Goal: Use online tool/utility: Utilize a website feature to perform a specific function

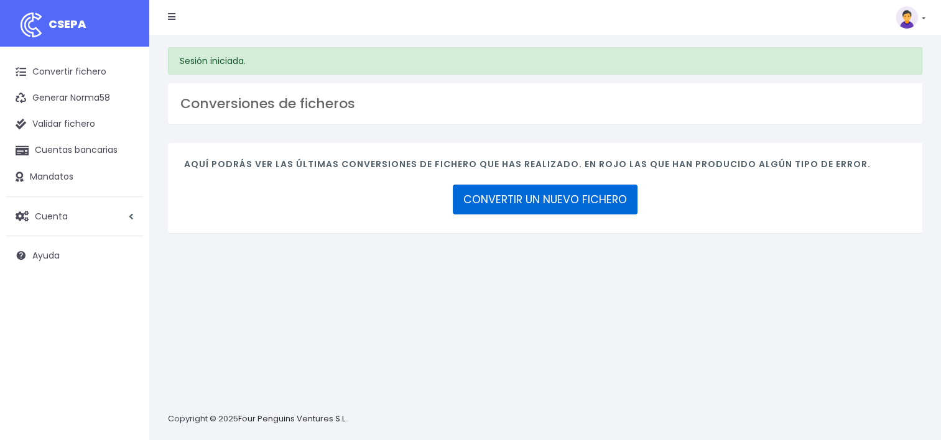
click at [580, 202] on link "CONVERTIR UN NUEVO FICHERO" at bounding box center [545, 200] width 185 height 30
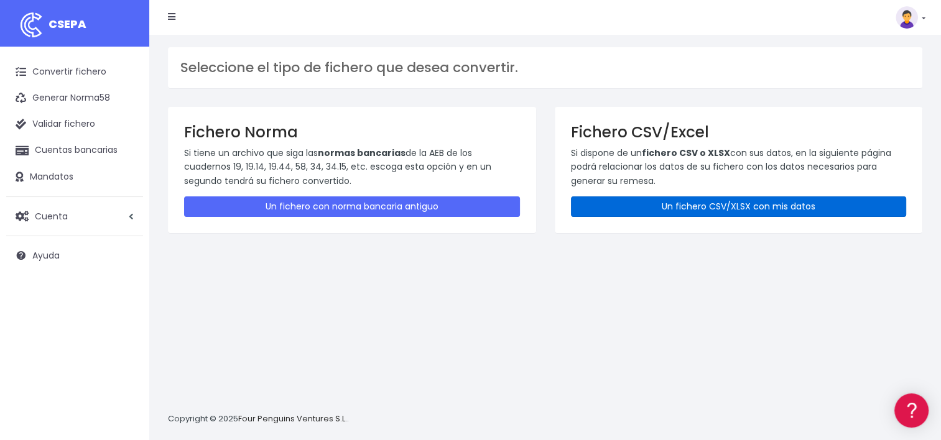
click at [651, 205] on link "Un fichero CSV/XLSX con mis datos" at bounding box center [739, 207] width 336 height 21
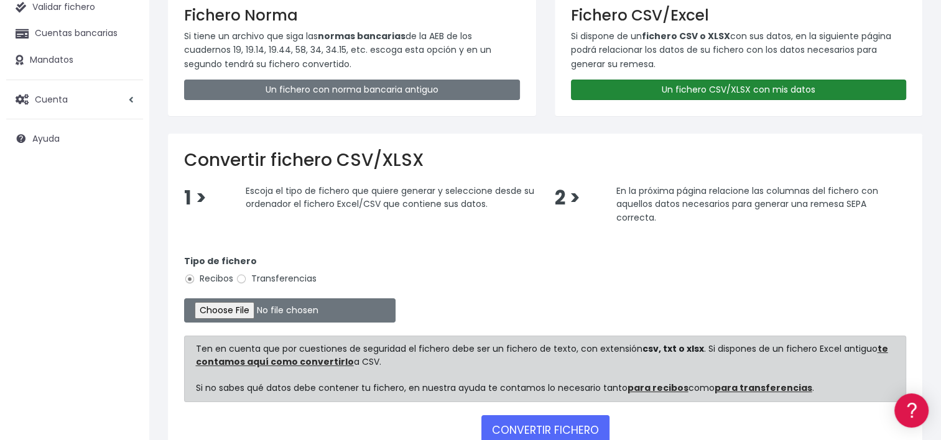
scroll to position [199, 0]
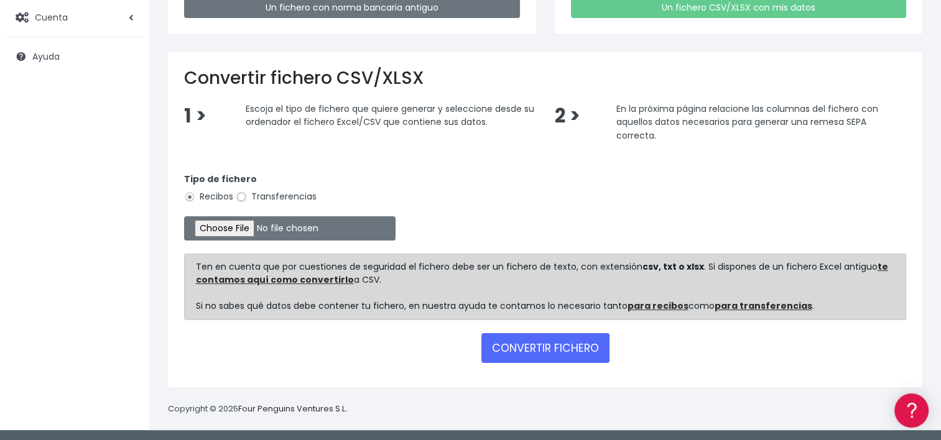
click at [241, 197] on input "Transferencias" at bounding box center [241, 197] width 11 height 11
radio input "true"
click at [235, 227] on input "file" at bounding box center [290, 229] width 212 height 24
type input "C:\fakepath\2025.10.01_0535_W2MCorporateSLU.csv"
click at [541, 345] on button "CONVERTIR FICHERO" at bounding box center [546, 348] width 128 height 30
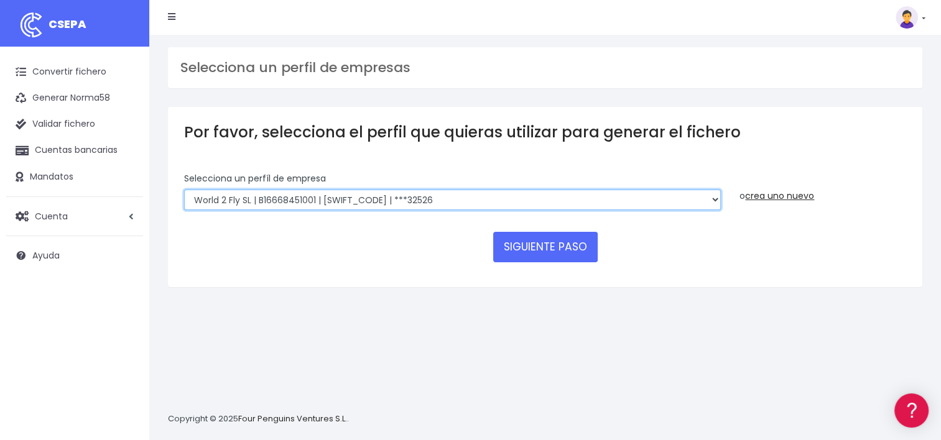
click at [714, 200] on select "World 2 Meet SLU | B62880992001 | [SWIFT_CODE] | ***97721 WORLD2MEET,S.L.U | B6…" at bounding box center [452, 200] width 537 height 21
select select "649"
click at [184, 190] on select "World 2 Meet SLU | B62880992001 | BSABESBBXXX | ***97721 WORLD2MEET,S.L.U | B62…" at bounding box center [452, 200] width 537 height 21
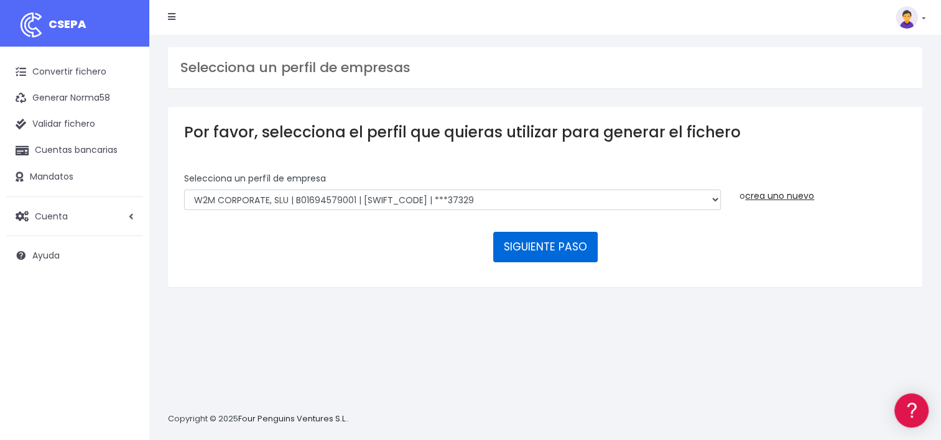
click at [558, 245] on button "SIGUIENTE PASO" at bounding box center [545, 247] width 105 height 30
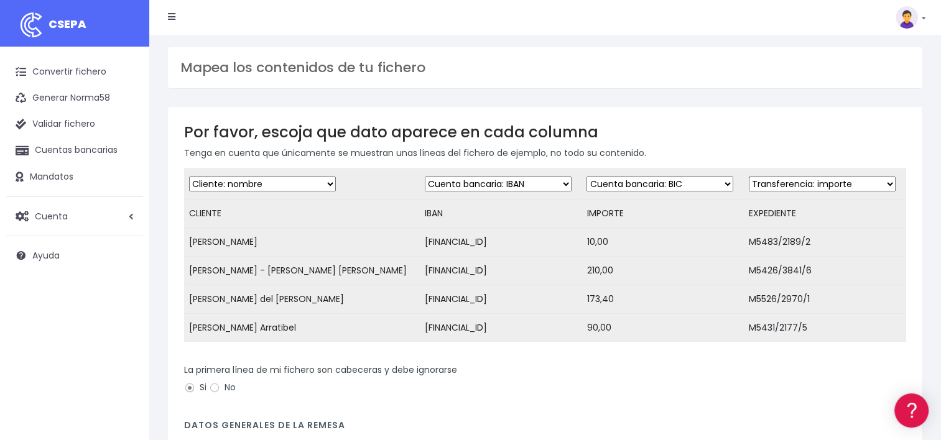
click at [729, 187] on select "Desechar campo Cliente: nombre Cliente: DNI Cliente: Email Cliente: referencia …" at bounding box center [660, 184] width 147 height 15
select select "amount"
click at [593, 177] on select "Desechar campo Cliente: nombre Cliente: DNI Cliente: Email Cliente: referencia …" at bounding box center [660, 184] width 147 height 15
click at [882, 185] on select "Desechar campo Cliente: nombre Cliente: DNI Cliente: Email Cliente: referencia …" at bounding box center [822, 184] width 147 height 15
select select "description"
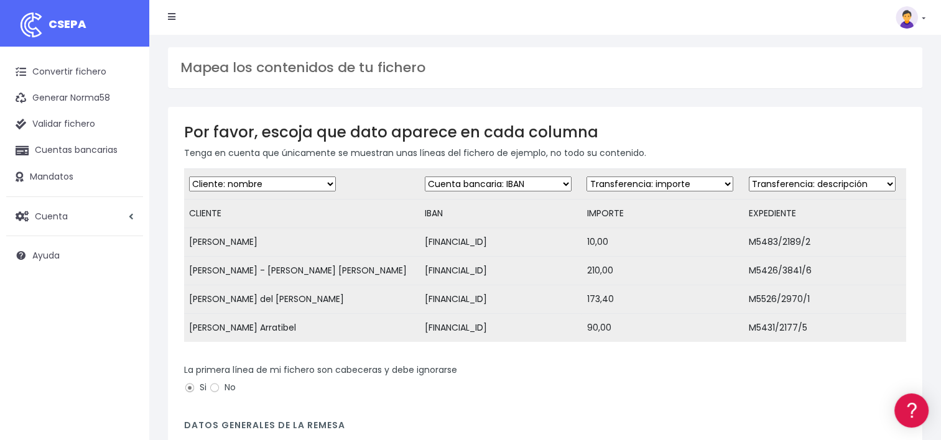
click at [749, 177] on select "Desechar campo Cliente: nombre Cliente: DNI Cliente: Email Cliente: referencia …" at bounding box center [822, 184] width 147 height 15
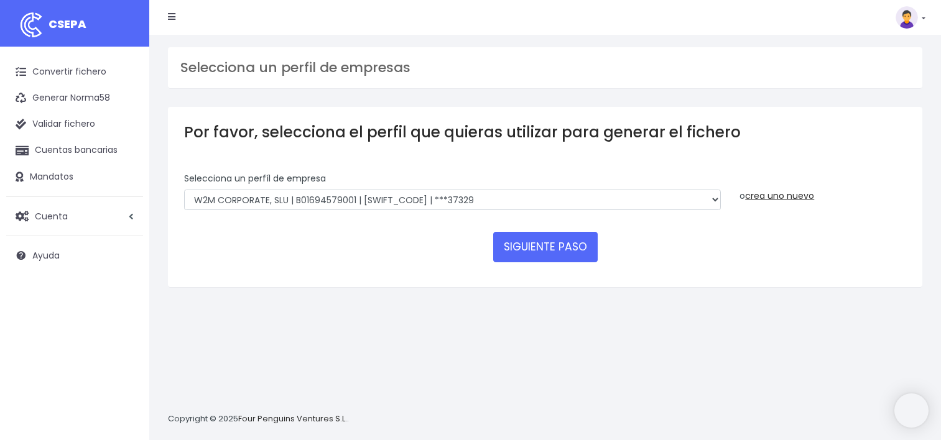
select select "649"
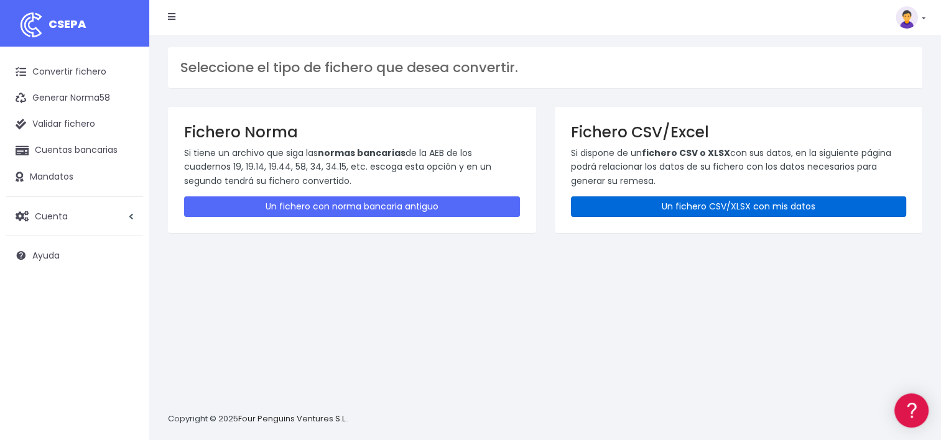
click at [688, 210] on link "Un fichero CSV/XLSX con mis datos" at bounding box center [739, 207] width 336 height 21
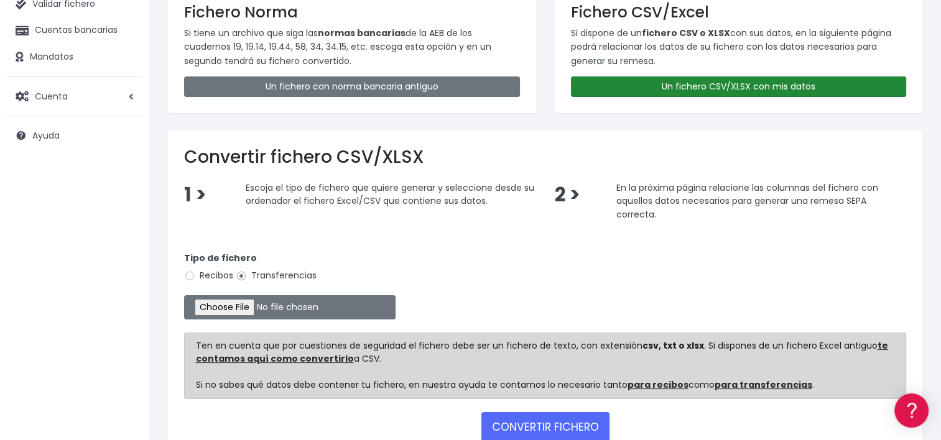
scroll to position [124, 0]
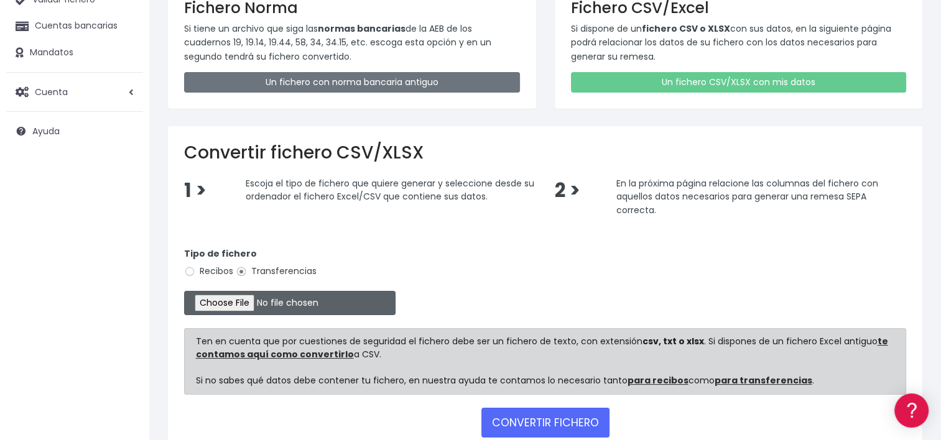
click at [243, 304] on input "file" at bounding box center [290, 303] width 212 height 24
click at [240, 306] on input "file" at bounding box center [290, 303] width 212 height 24
type input "C:\fakepath\2025.10.01_0535_W2MCorporateSLU.csv"
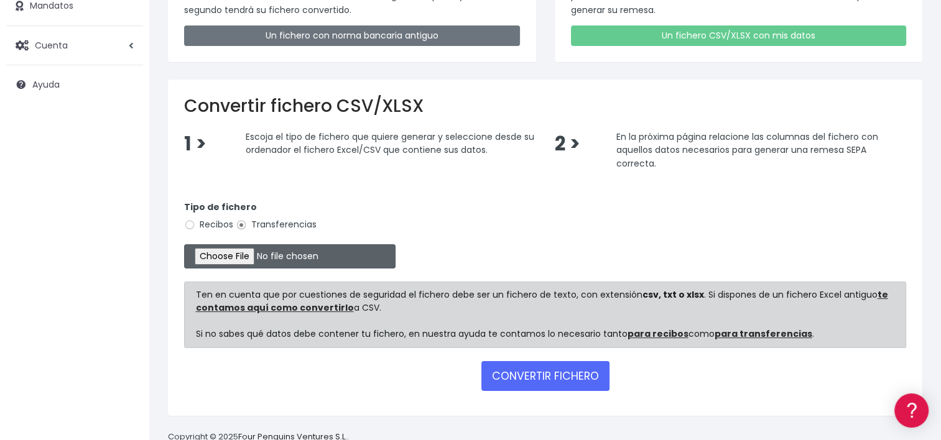
scroll to position [199, 0]
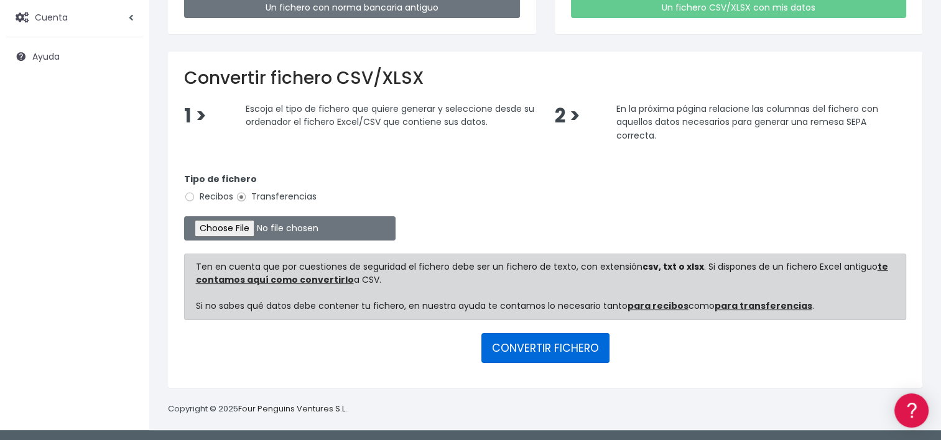
click at [576, 348] on button "CONVERTIR FICHERO" at bounding box center [546, 348] width 128 height 30
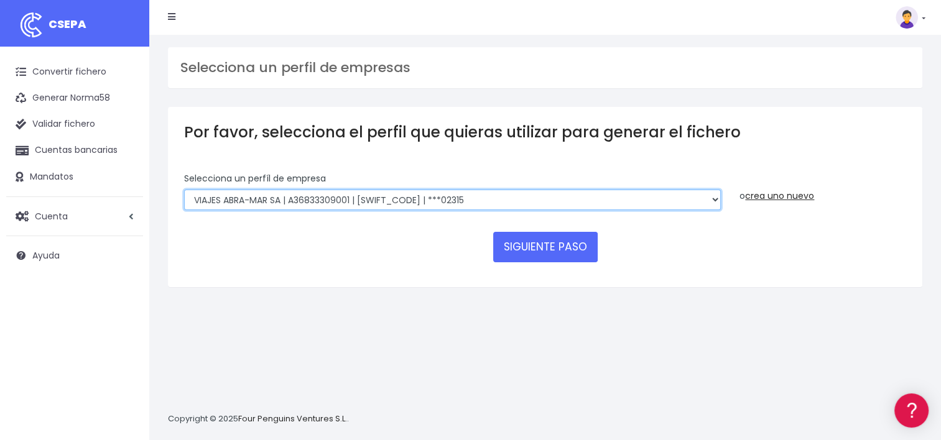
click at [713, 200] on select "World 2 Meet SLU | B62880992001 | [SWIFT_CODE] | ***97721 WORLD2MEET,S.L.U | B6…" at bounding box center [452, 200] width 537 height 21
select select "649"
click at [184, 190] on select "World 2 Meet SLU | B62880992001 | [SWIFT_CODE] | ***97721 WORLD2MEET,S.L.U | B6…" at bounding box center [452, 200] width 537 height 21
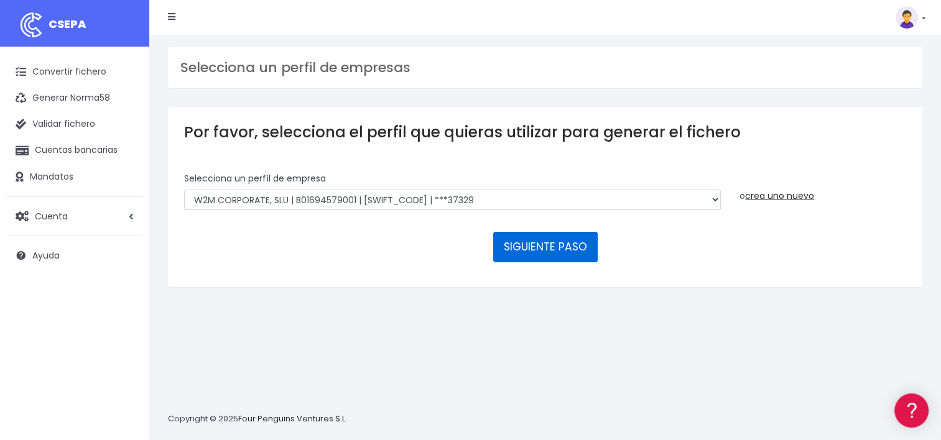
click at [574, 243] on button "SIGUIENTE PASO" at bounding box center [545, 247] width 105 height 30
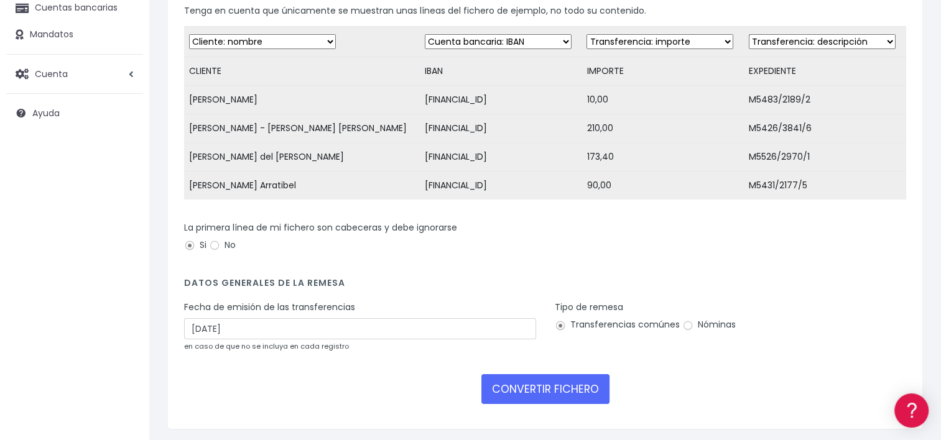
scroll to position [187, 0]
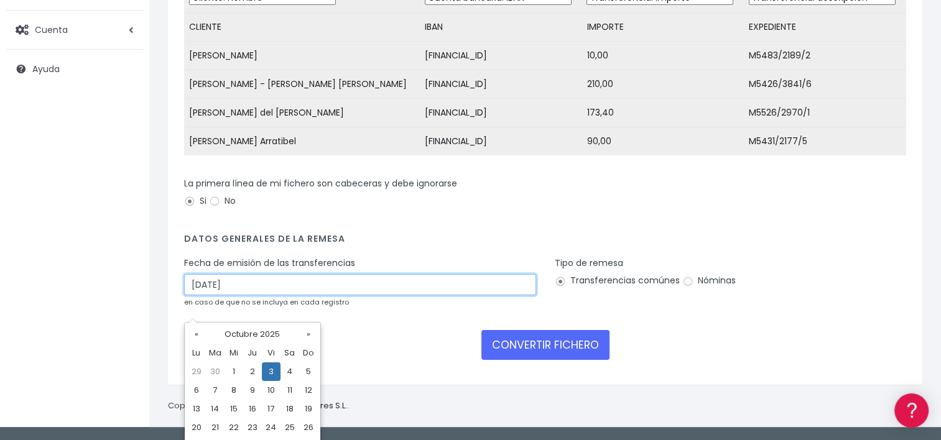
click at [220, 296] on input "03/10/2025" at bounding box center [360, 284] width 352 height 21
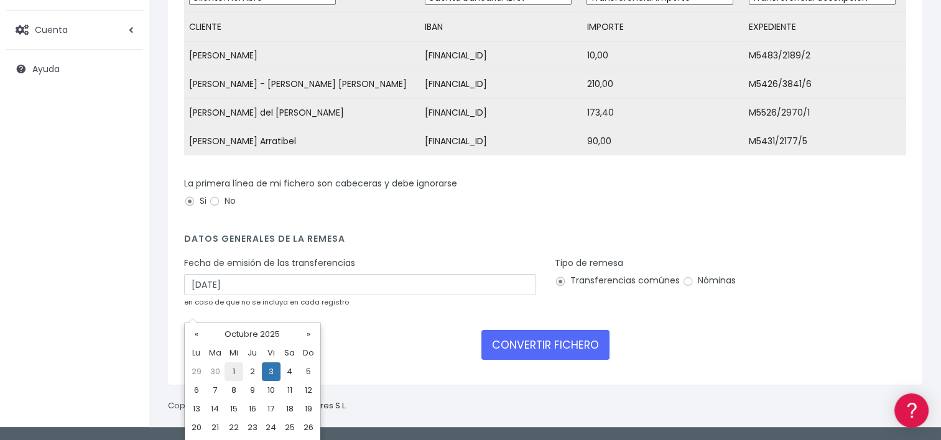
click at [236, 368] on td "1" at bounding box center [234, 372] width 19 height 19
type input "01/10/2025"
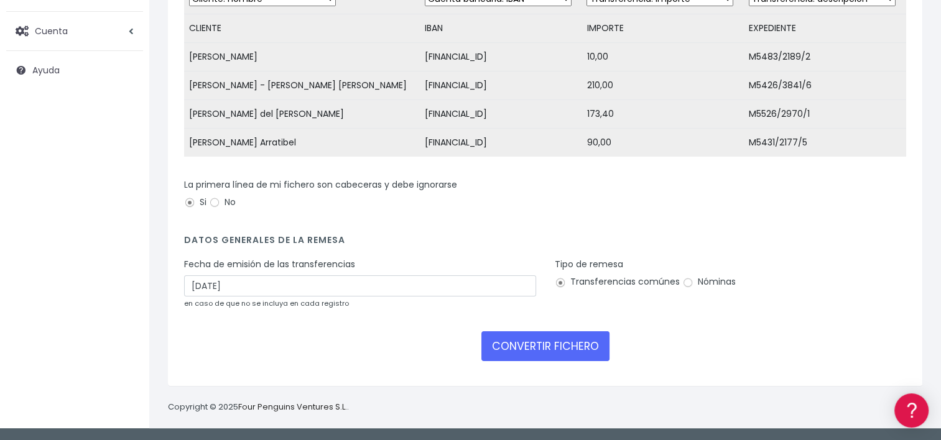
scroll to position [206, 0]
click at [578, 345] on button "CONVERTIR FICHERO" at bounding box center [546, 347] width 128 height 30
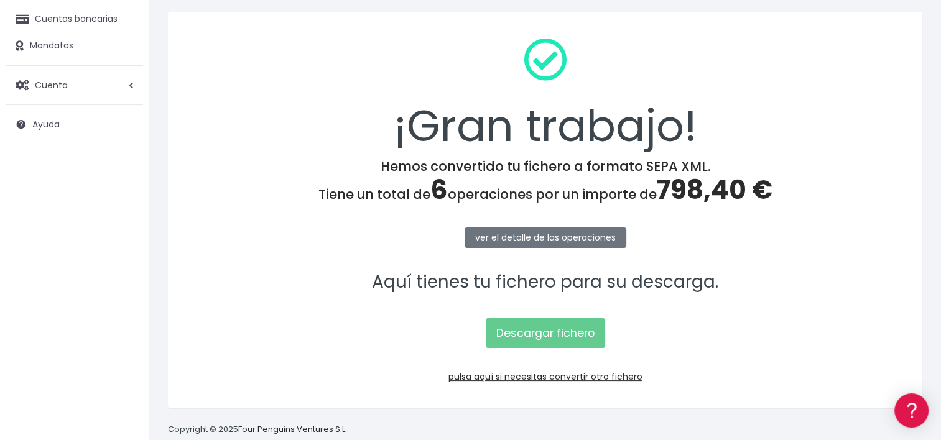
scroll to position [153, 0]
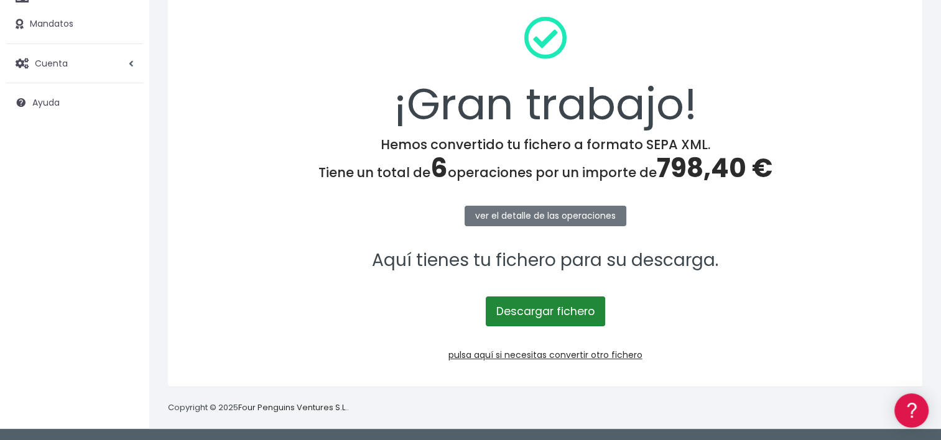
click at [567, 307] on link "Descargar fichero" at bounding box center [545, 312] width 119 height 30
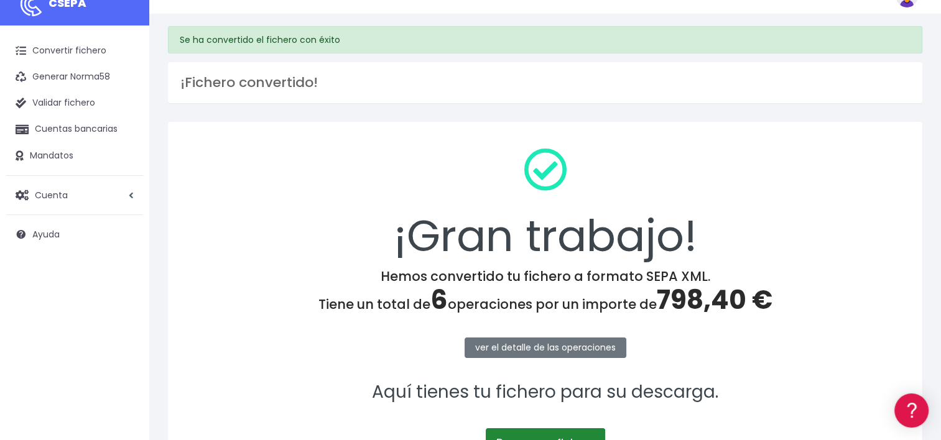
scroll to position [0, 0]
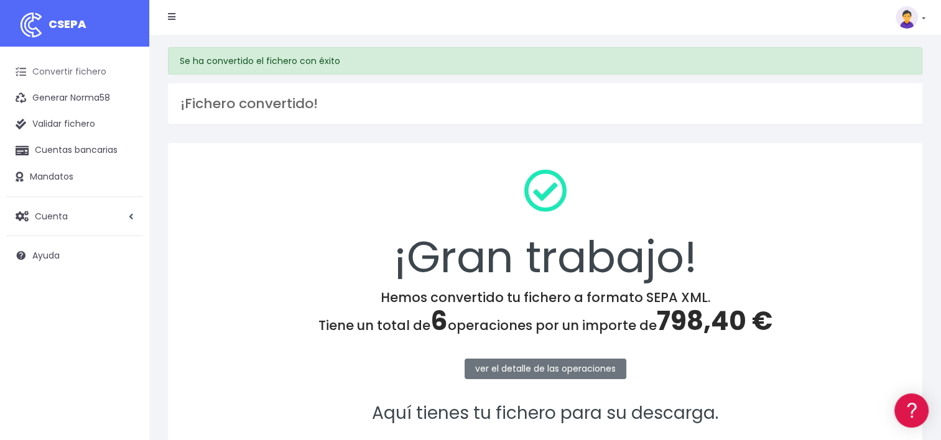
click at [93, 72] on link "Convertir fichero" at bounding box center [74, 72] width 137 height 26
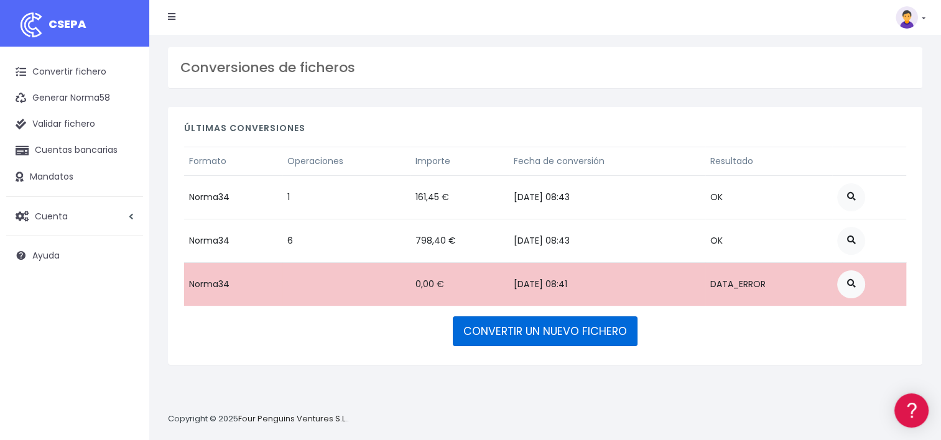
drag, startPoint x: 561, startPoint y: 337, endPoint x: 568, endPoint y: 333, distance: 7.8
click at [561, 337] on link "CONVERTIR UN NUEVO FICHERO" at bounding box center [545, 332] width 185 height 30
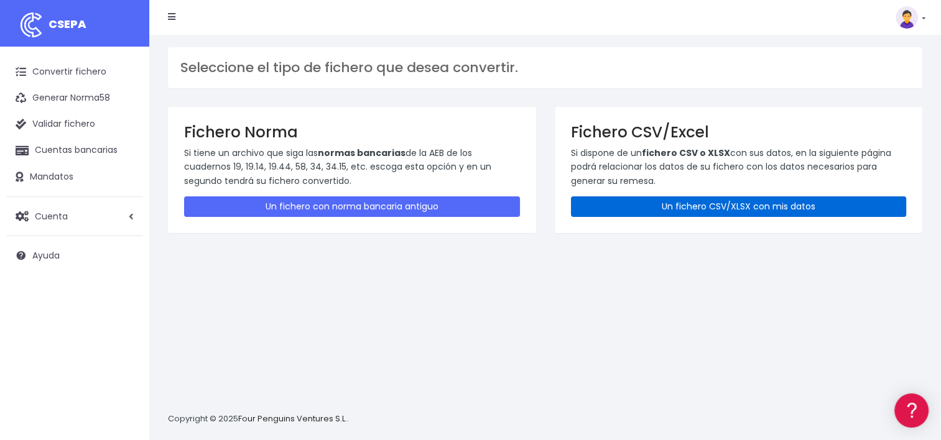
click at [637, 208] on link "Un fichero CSV/XLSX con mis datos" at bounding box center [739, 207] width 336 height 21
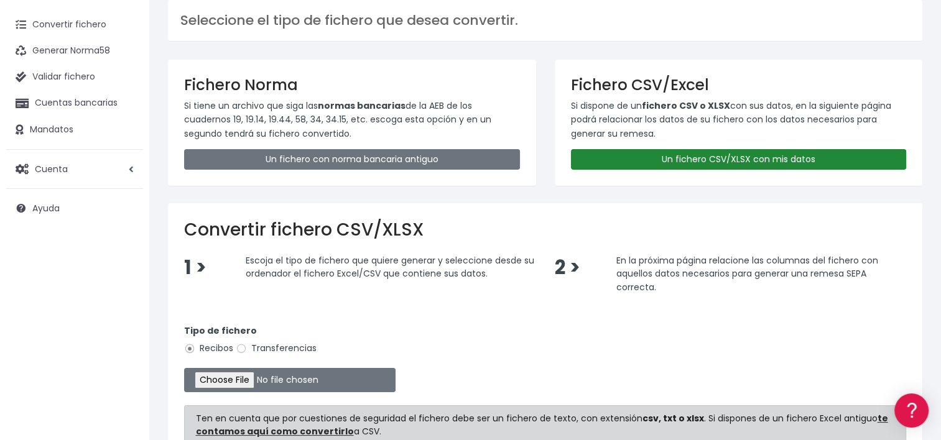
scroll to position [124, 0]
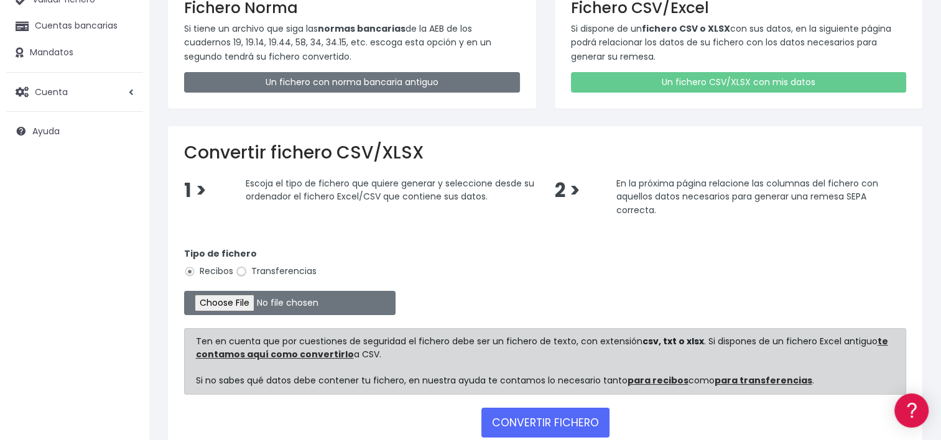
click at [242, 269] on input "Transferencias" at bounding box center [241, 271] width 11 height 11
radio input "true"
click at [240, 301] on input "file" at bounding box center [290, 303] width 212 height 24
type input "C:\fakepath\2025.10.01_0537_FlowoTravelSL.csv"
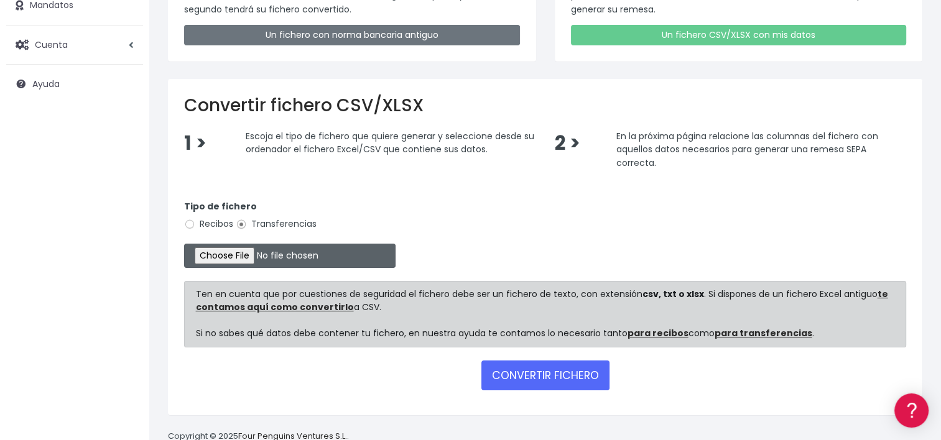
scroll to position [199, 0]
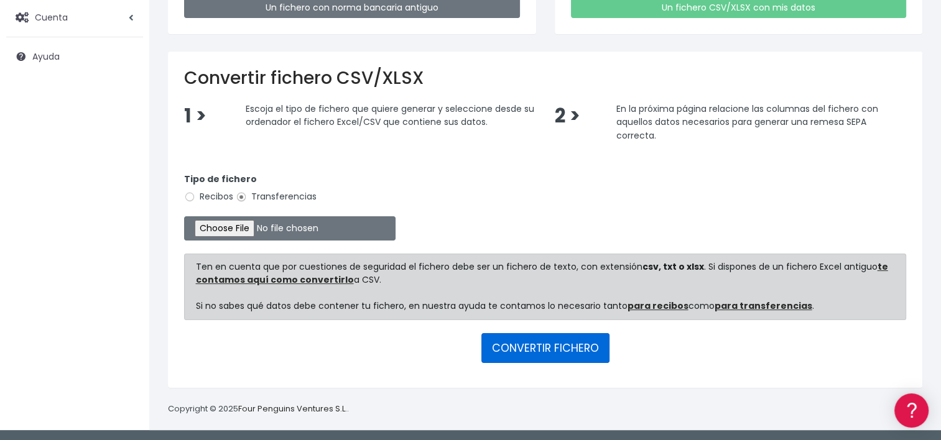
click at [557, 348] on button "CONVERTIR FICHERO" at bounding box center [546, 348] width 128 height 30
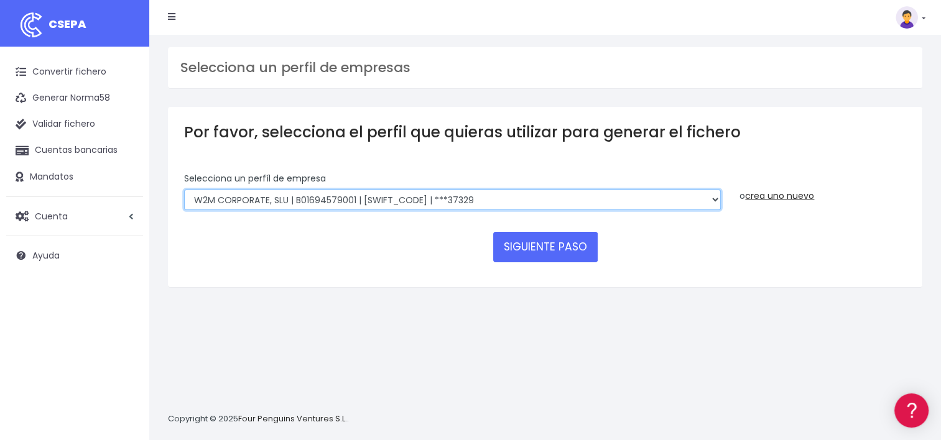
click at [714, 199] on select "World 2 Meet SLU | B62880992001 | BSABESBBXXX | ***97721 WORLD2MEET,S.L.U | B62…" at bounding box center [452, 200] width 537 height 21
click at [711, 201] on select "World 2 Meet SLU | B62880992001 | BSABESBBXXX | ***97721 WORLD2MEET,S.L.U | B62…" at bounding box center [452, 200] width 537 height 21
click at [376, 202] on select "World 2 Meet SLU | B62880992001 | BSABESBBXXX | ***97721 WORLD2MEET,S.L.U | B62…" at bounding box center [452, 200] width 537 height 21
select select "1545"
click at [184, 190] on select "World 2 Meet SLU | B62880992001 | BSABESBBXXX | ***97721 WORLD2MEET,S.L.U | B62…" at bounding box center [452, 200] width 537 height 21
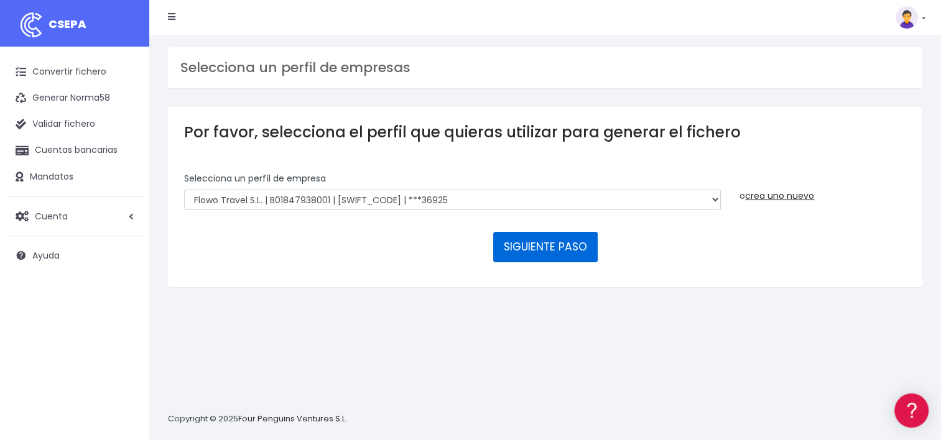
click at [567, 251] on button "SIGUIENTE PASO" at bounding box center [545, 247] width 105 height 30
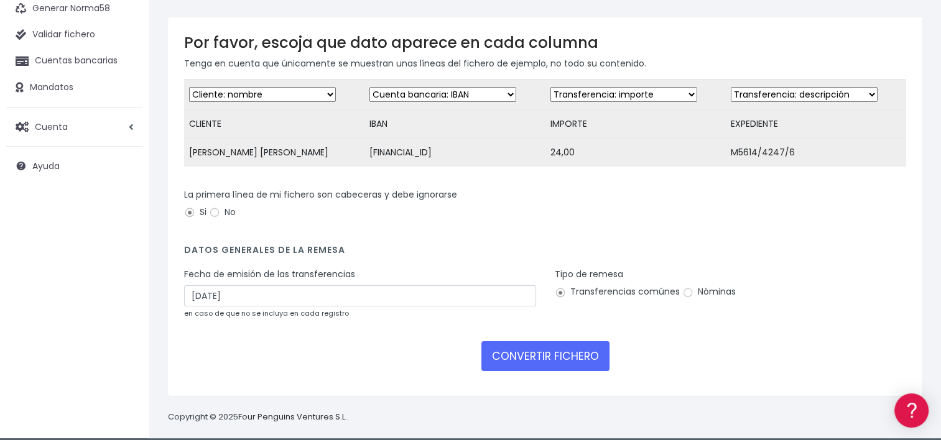
scroll to position [107, 0]
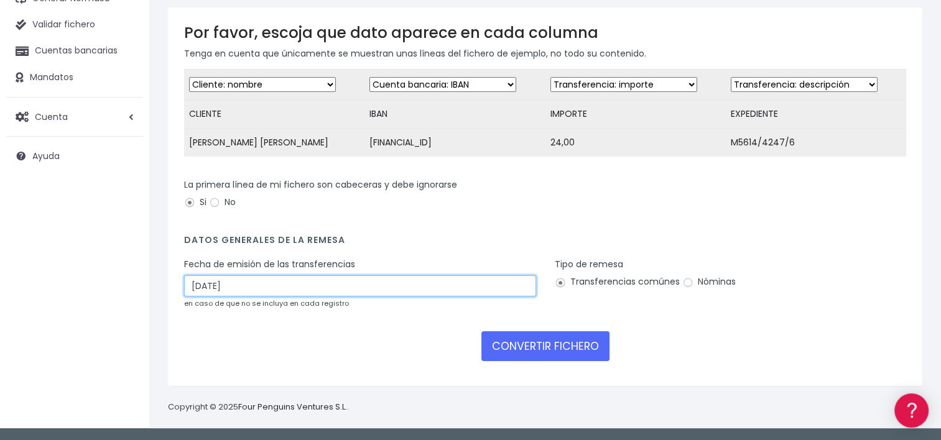
click at [376, 291] on input "[DATE]" at bounding box center [360, 286] width 352 height 21
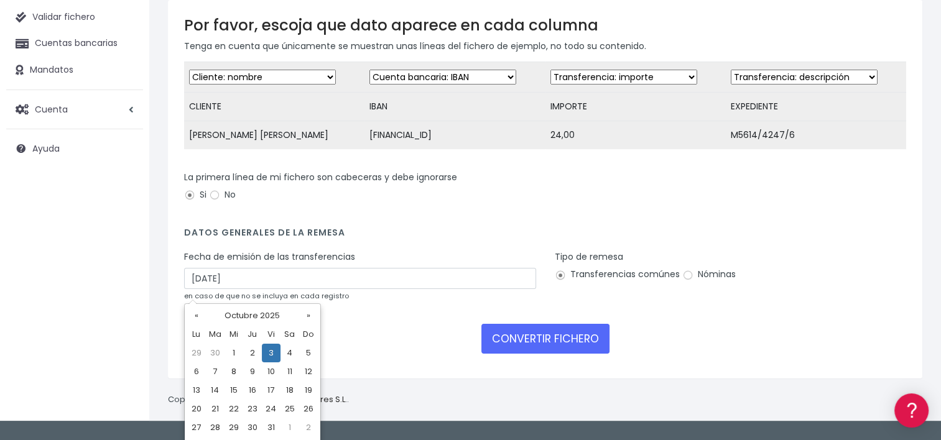
drag, startPoint x: 235, startPoint y: 351, endPoint x: 242, endPoint y: 343, distance: 10.1
click at [236, 351] on td "1" at bounding box center [234, 353] width 19 height 19
type input "[DATE]"
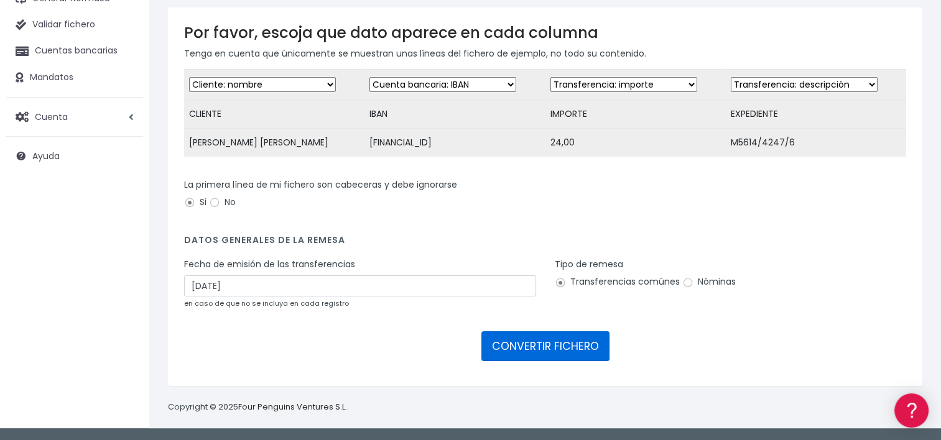
click at [550, 351] on button "CONVERTIR FICHERO" at bounding box center [546, 347] width 128 height 30
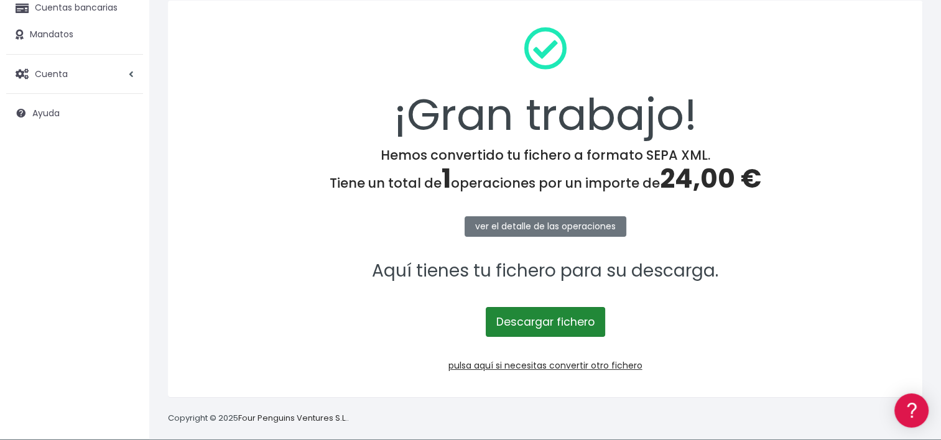
scroll to position [153, 0]
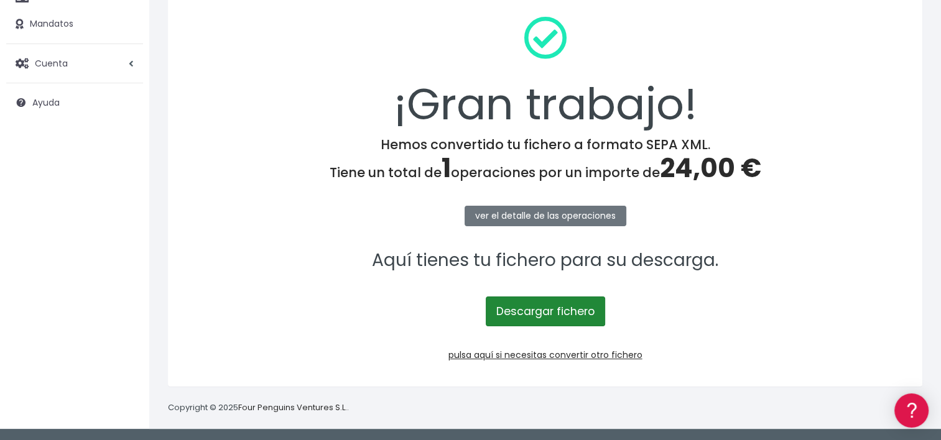
click at [576, 309] on link "Descargar fichero" at bounding box center [545, 312] width 119 height 30
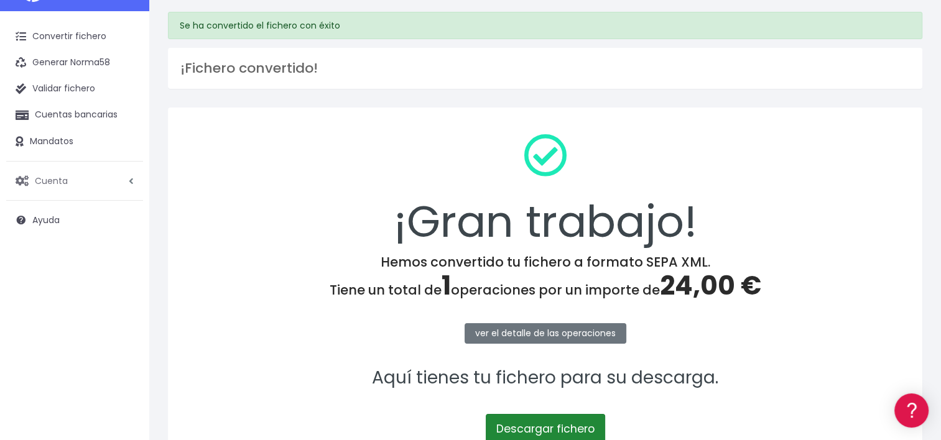
scroll to position [0, 0]
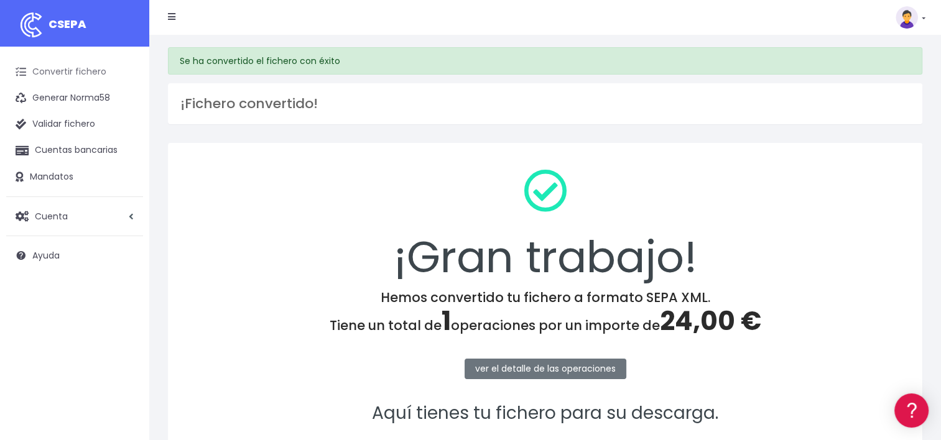
click at [75, 75] on link "Convertir fichero" at bounding box center [74, 72] width 137 height 26
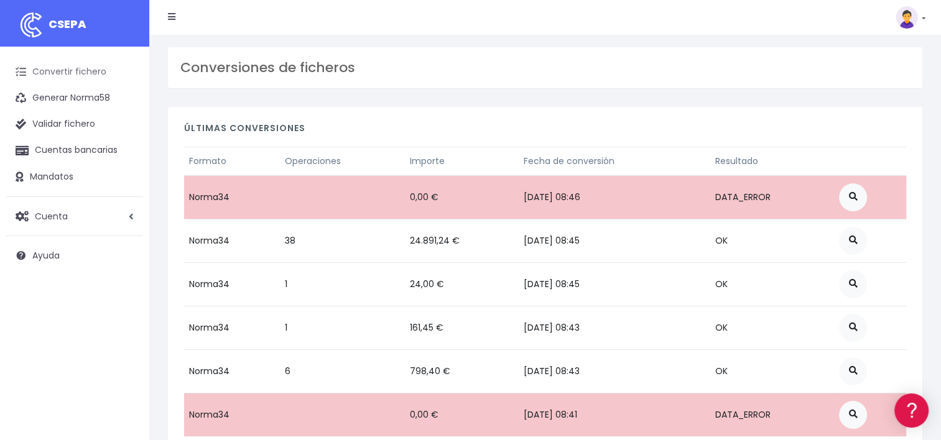
click at [72, 72] on link "Convertir fichero" at bounding box center [74, 72] width 137 height 26
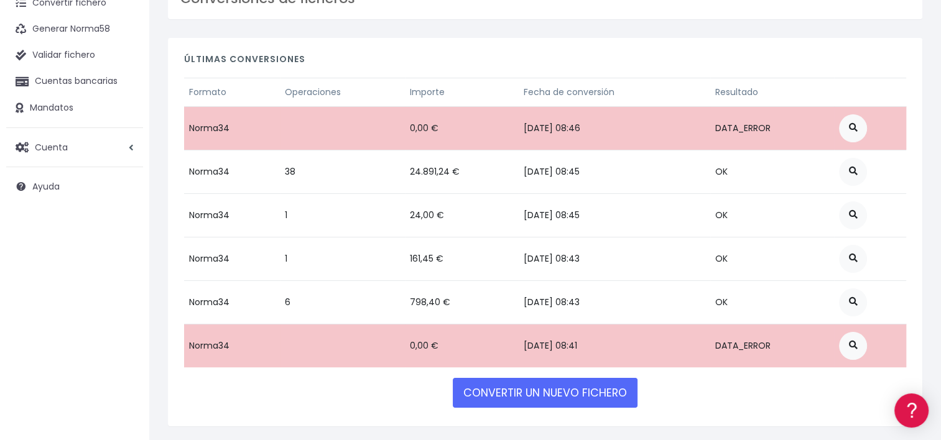
scroll to position [108, 0]
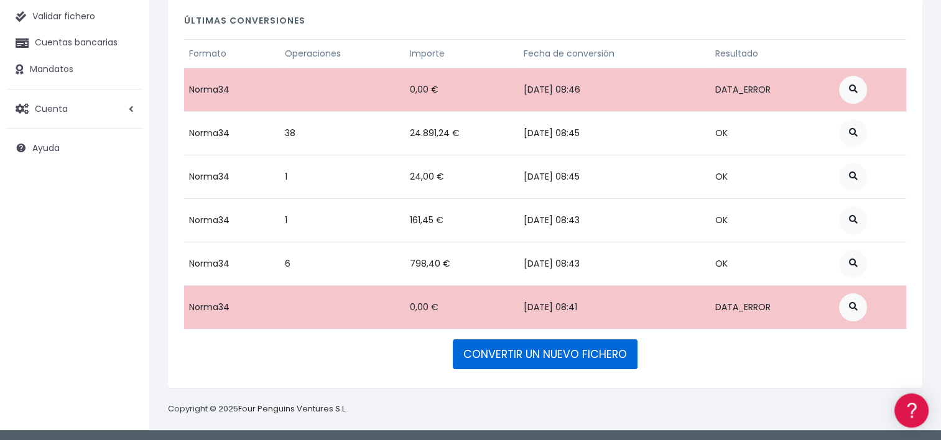
click at [538, 356] on link "CONVERTIR UN NUEVO FICHERO" at bounding box center [545, 355] width 185 height 30
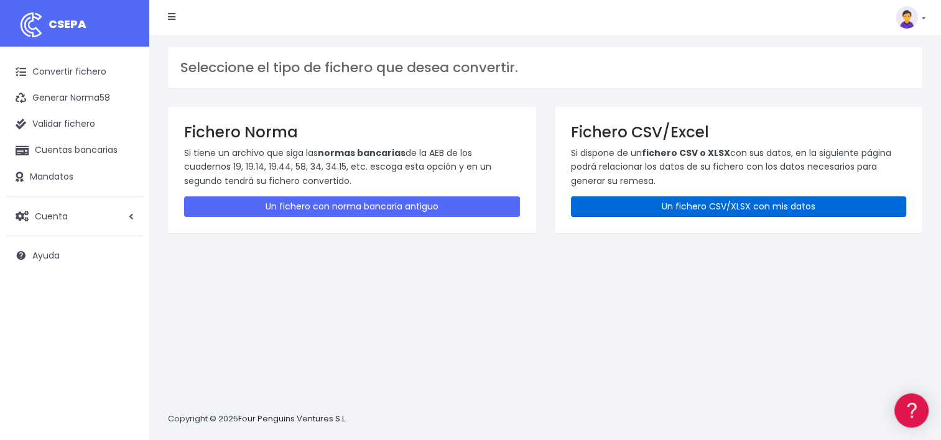
click at [658, 212] on link "Un fichero CSV/XLSX con mis datos" at bounding box center [739, 207] width 336 height 21
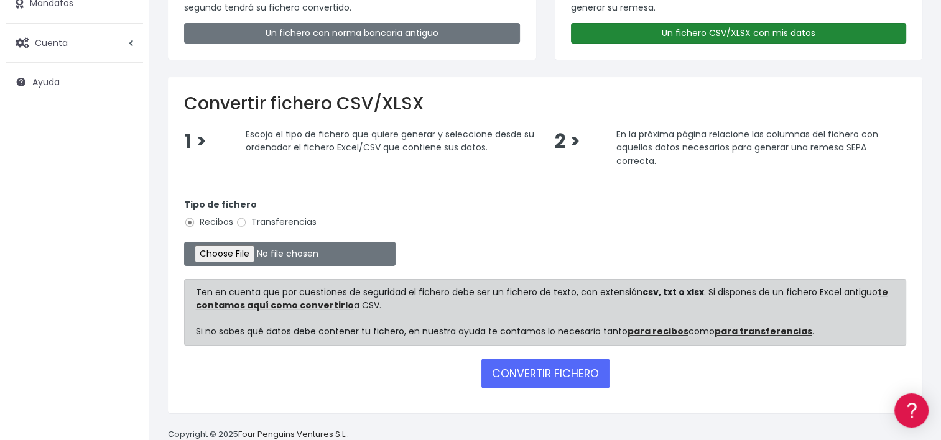
scroll to position [187, 0]
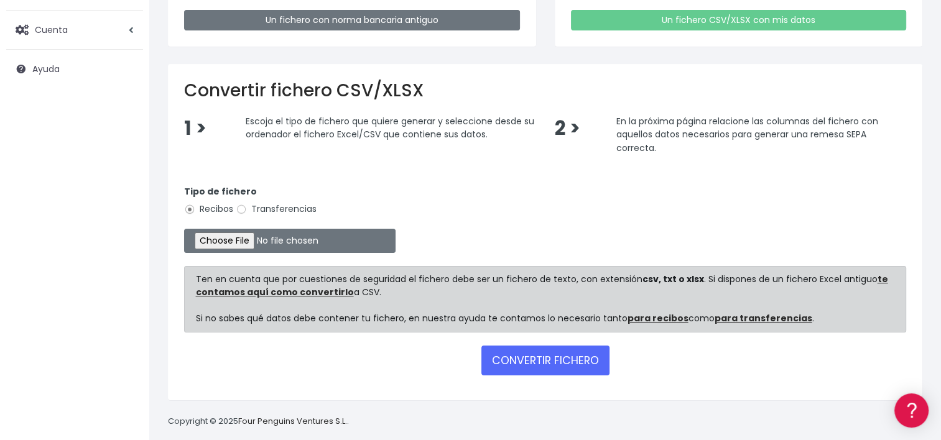
click at [278, 212] on label "Transferencias" at bounding box center [276, 209] width 81 height 13
click at [247, 212] on input "Transferencias" at bounding box center [241, 209] width 11 height 11
radio input "true"
click at [231, 240] on input "file" at bounding box center [290, 241] width 212 height 24
type input "C:\fakepath\2025.10.01_0554_ViajesW2MSA.csv"
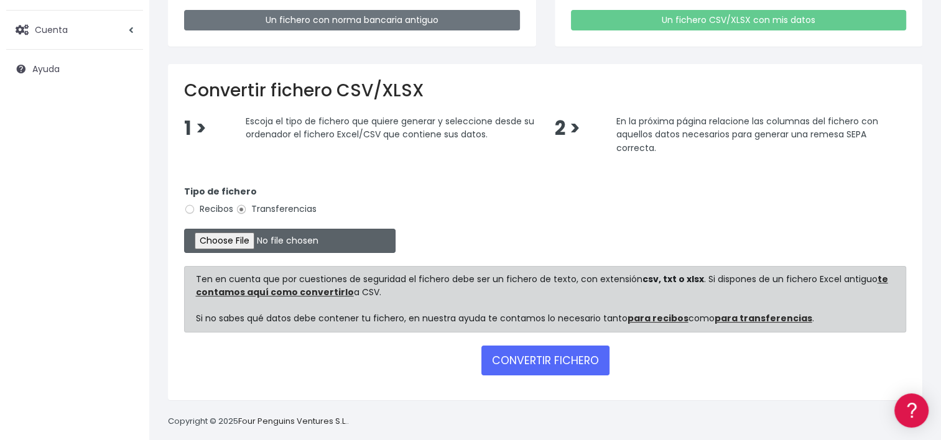
scroll to position [199, 0]
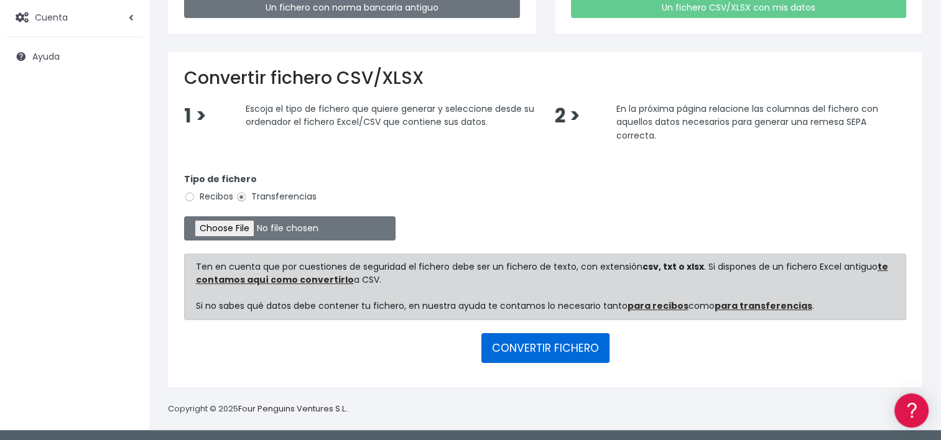
click at [541, 349] on button "CONVERTIR FICHERO" at bounding box center [546, 348] width 128 height 30
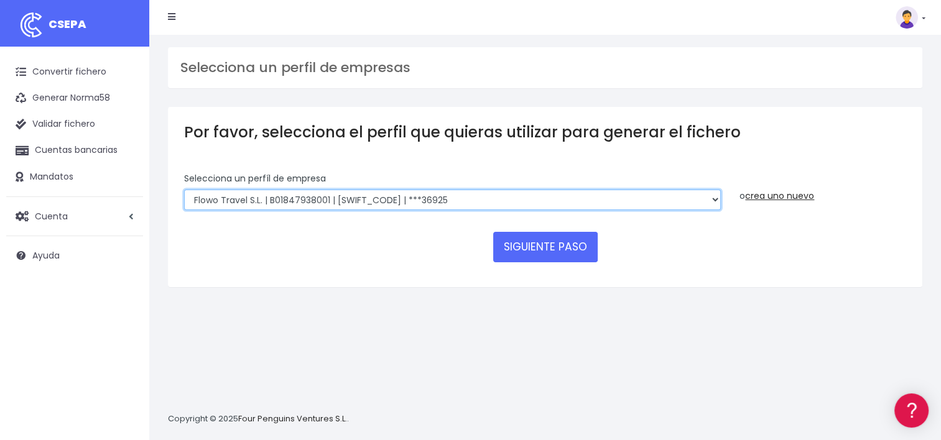
click at [446, 198] on select "World 2 Meet SLU | B62880992001 | BSABESBBXXX | ***97721 WORLD2MEET,S.L.U | B62…" at bounding box center [452, 200] width 537 height 21
select select "1750"
click at [184, 190] on select "World 2 Meet SLU | B62880992001 | BSABESBBXXX | ***97721 WORLD2MEET,S.L.U | B62…" at bounding box center [452, 200] width 537 height 21
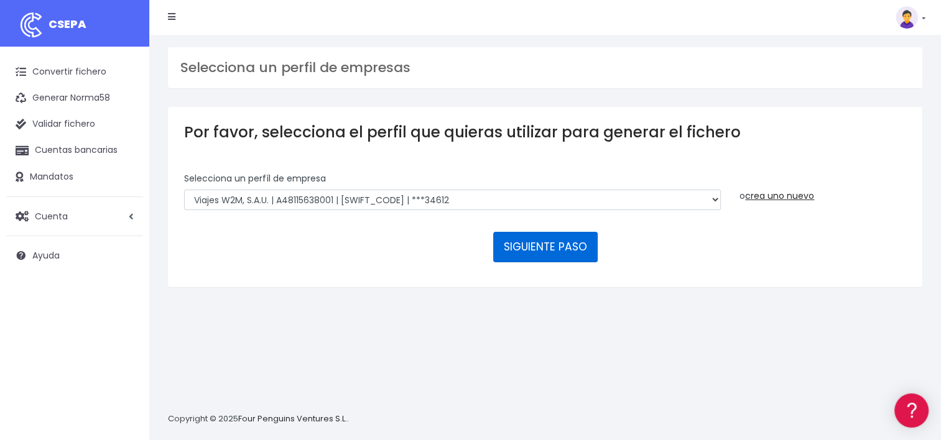
click at [567, 249] on button "SIGUIENTE PASO" at bounding box center [545, 247] width 105 height 30
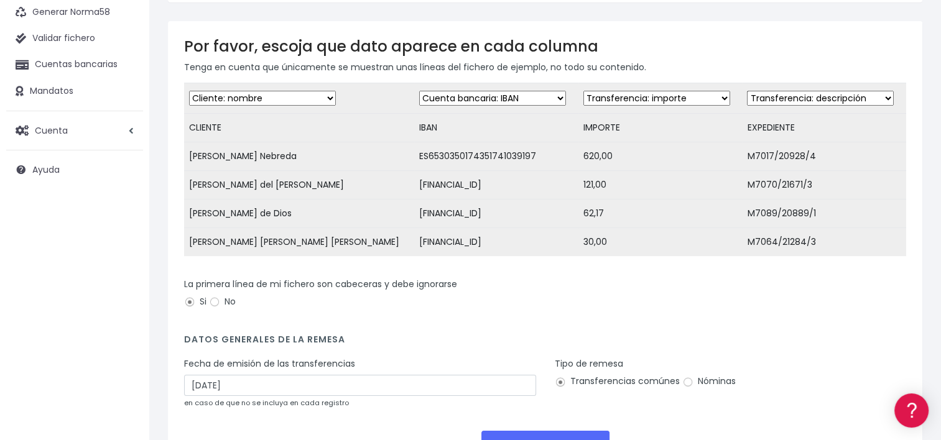
scroll to position [192, 0]
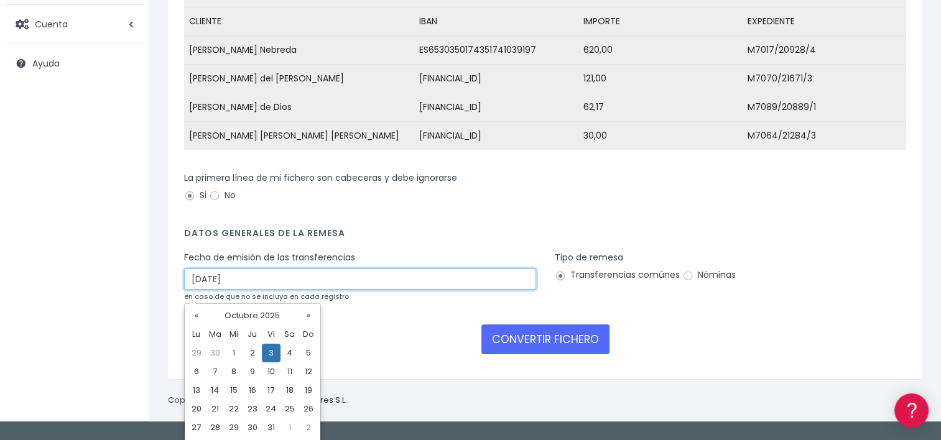
click at [285, 286] on input "[DATE]" at bounding box center [360, 279] width 352 height 21
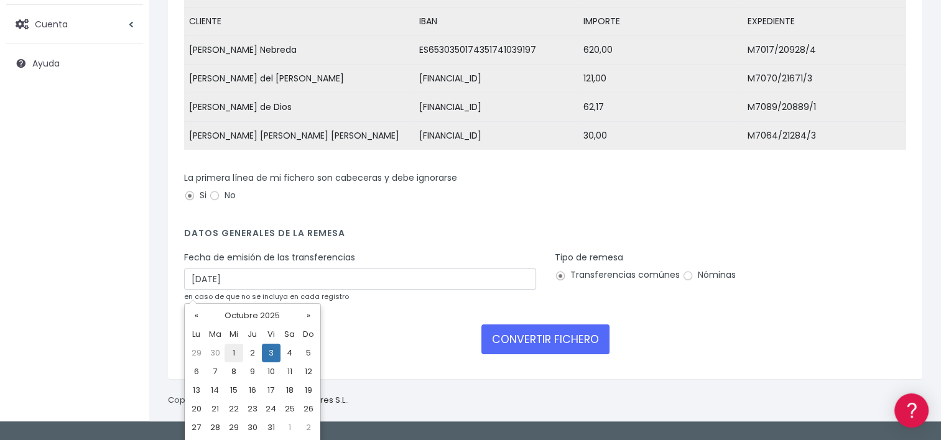
click at [231, 355] on td "1" at bounding box center [234, 353] width 19 height 19
type input "01/10/2025"
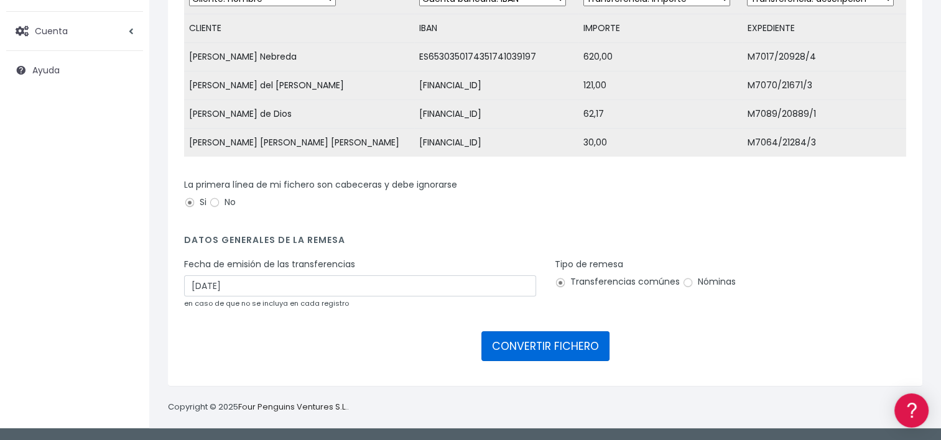
click at [544, 341] on button "CONVERTIR FICHERO" at bounding box center [546, 347] width 128 height 30
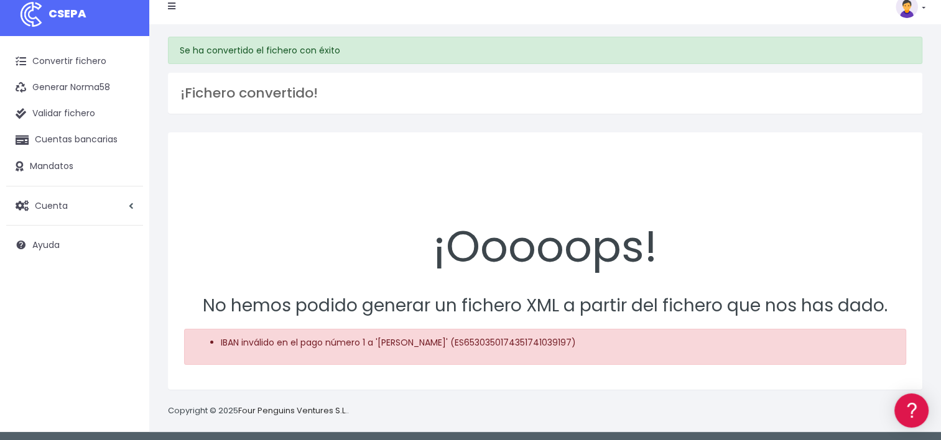
scroll to position [14, 0]
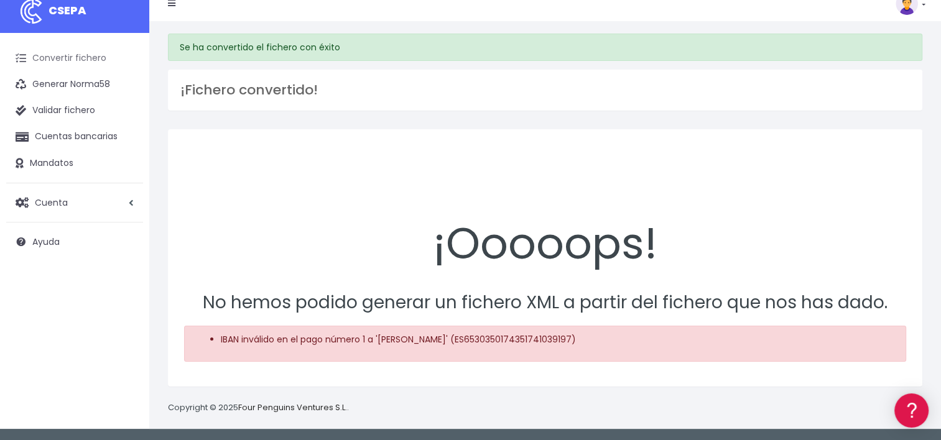
click at [77, 55] on link "Convertir fichero" at bounding box center [74, 58] width 137 height 26
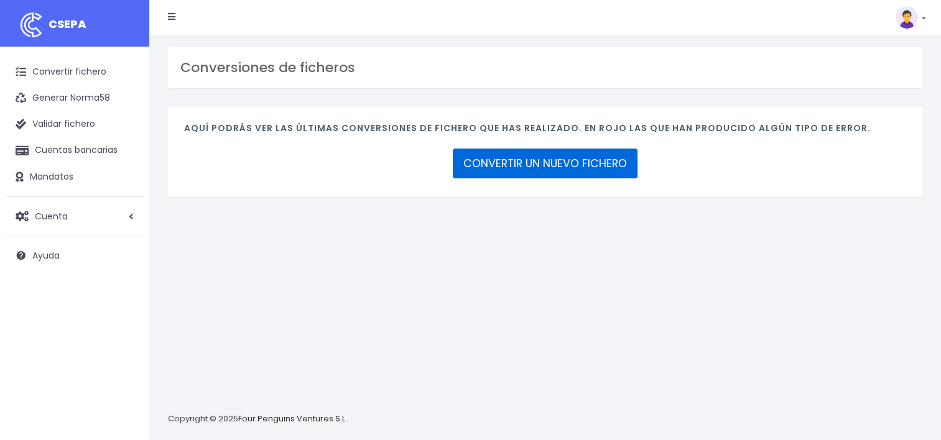
click at [580, 166] on link "CONVERTIR UN NUEVO FICHERO" at bounding box center [545, 164] width 185 height 30
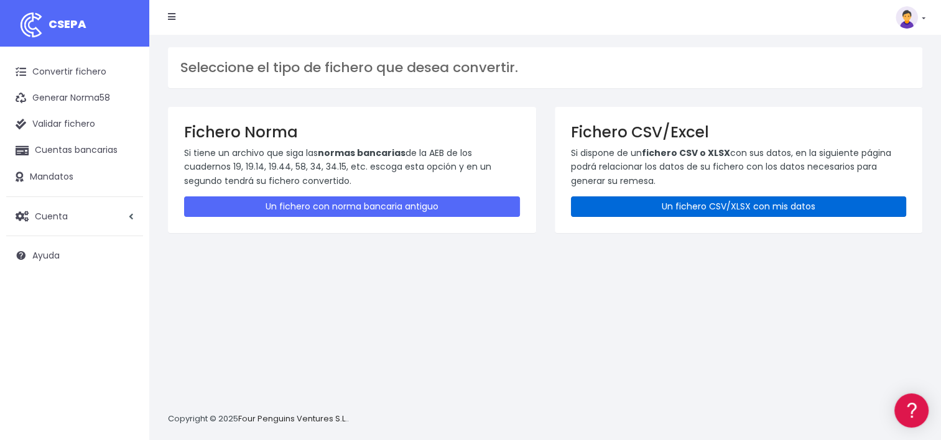
click at [688, 207] on link "Un fichero CSV/XLSX con mis datos" at bounding box center [739, 207] width 336 height 21
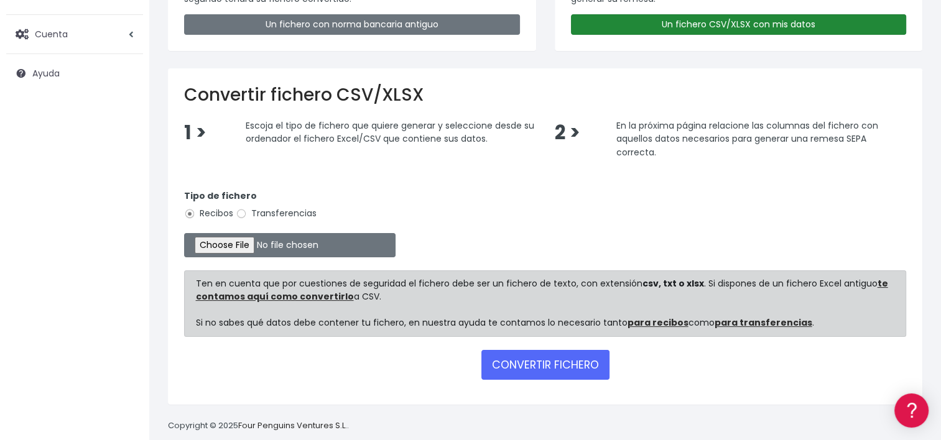
scroll to position [187, 0]
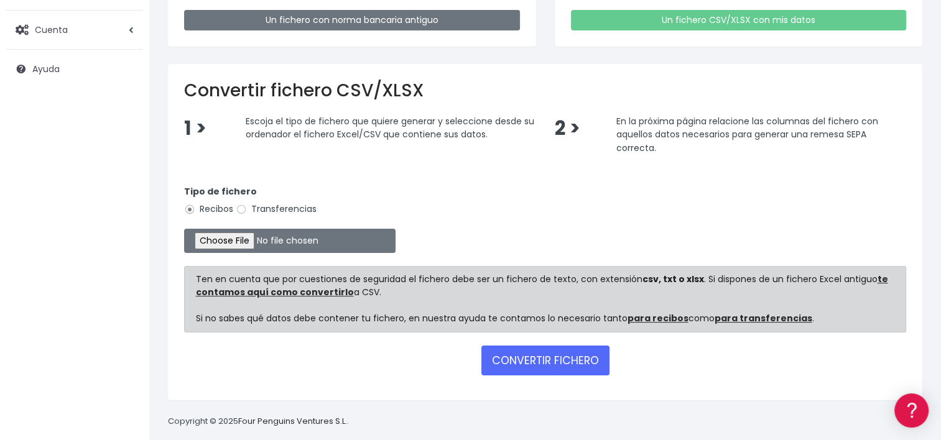
click at [273, 212] on label "Transferencias" at bounding box center [276, 209] width 81 height 13
click at [247, 212] on input "Transferencias" at bounding box center [241, 209] width 11 height 11
radio input "true"
click at [237, 237] on input "file" at bounding box center [290, 241] width 212 height 24
type input "C:\fakepath\2025.10.01_0554_ViajesW2MSA.csv"
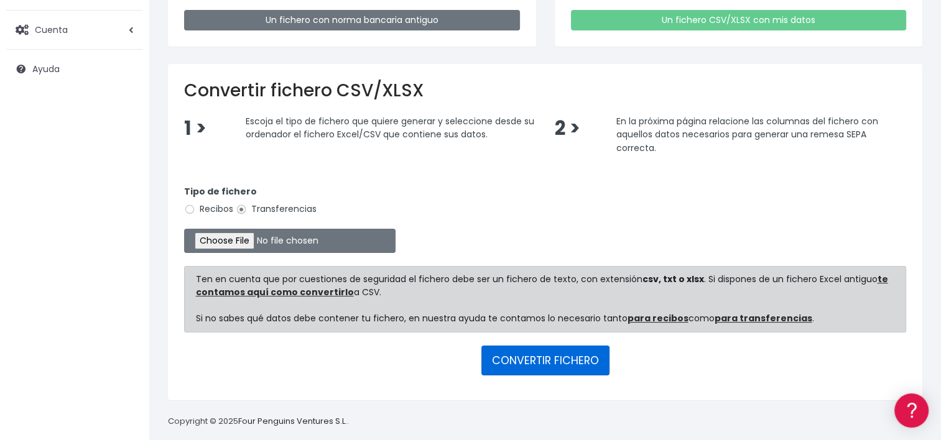
click at [571, 358] on button "CONVERTIR FICHERO" at bounding box center [546, 361] width 128 height 30
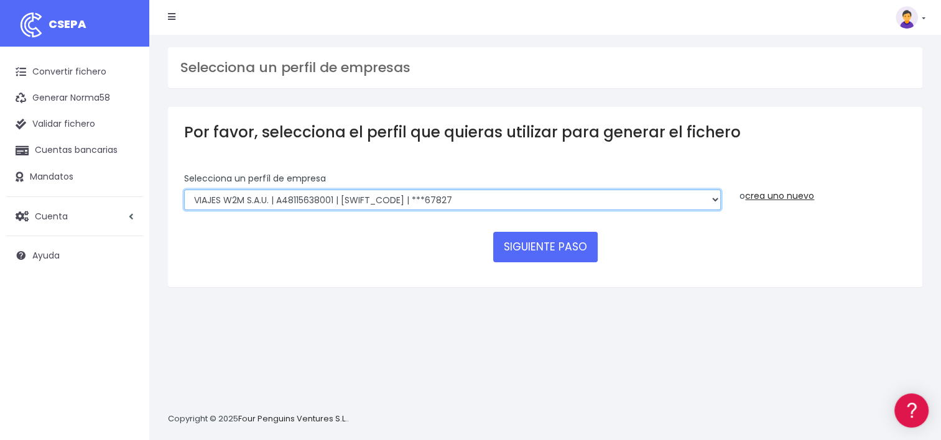
click at [638, 200] on select "World 2 Meet SLU | B62880992001 | BSABESBBXXX | ***97721 WORLD2MEET,S.L.U | B62…" at bounding box center [452, 200] width 537 height 21
select select "1750"
click at [184, 190] on select "World 2 Meet SLU | B62880992001 | BSABESBBXXX | ***97721 WORLD2MEET,S.L.U | B62…" at bounding box center [452, 200] width 537 height 21
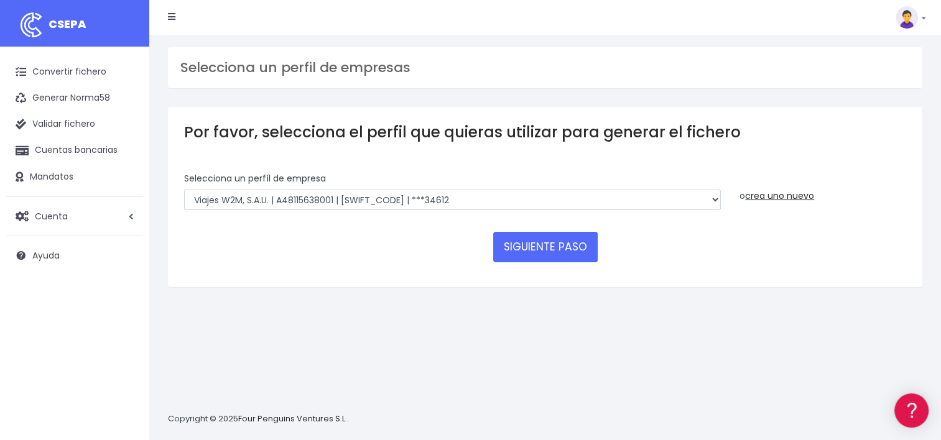
click at [882, 249] on div "SIGUIENTE PASO" at bounding box center [545, 247] width 722 height 30
click at [540, 252] on button "SIGUIENTE PASO" at bounding box center [545, 247] width 105 height 30
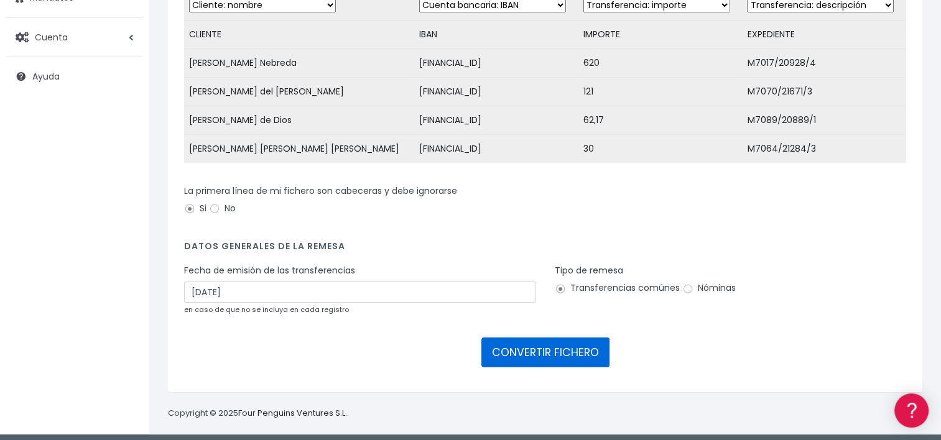
scroll to position [187, 0]
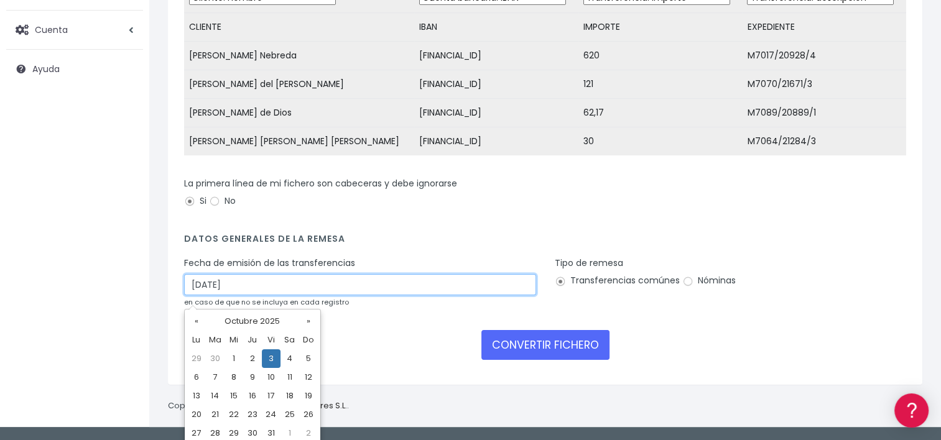
click at [291, 292] on input "[DATE]" at bounding box center [360, 284] width 352 height 21
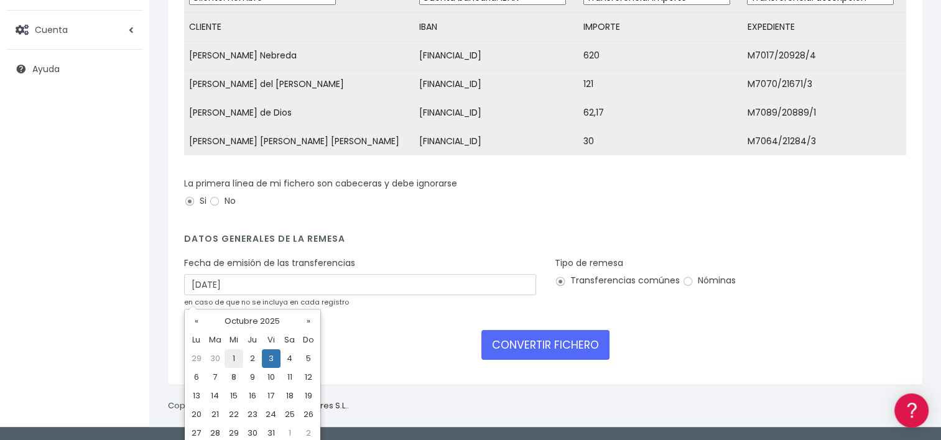
click at [234, 357] on td "1" at bounding box center [234, 359] width 19 height 19
type input "[DATE]"
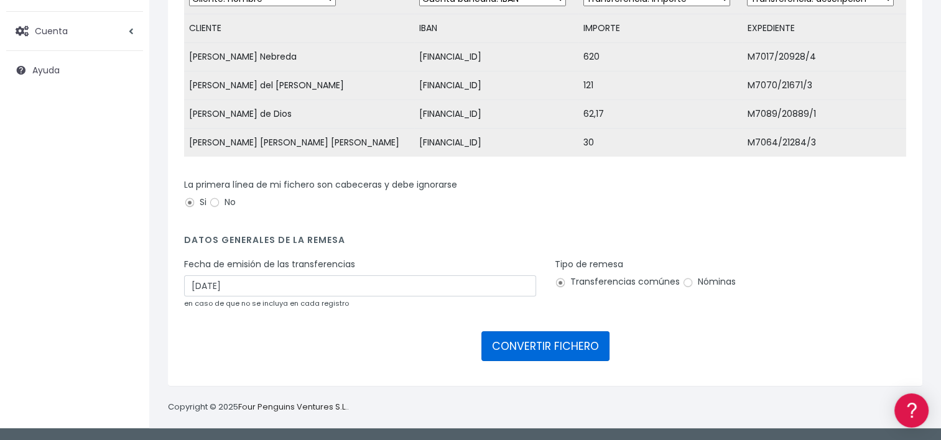
click at [551, 356] on button "CONVERTIR FICHERO" at bounding box center [546, 347] width 128 height 30
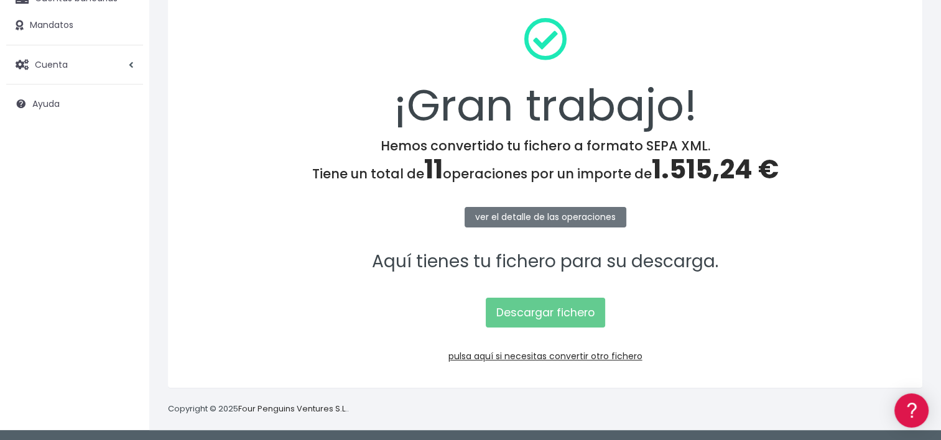
scroll to position [153, 0]
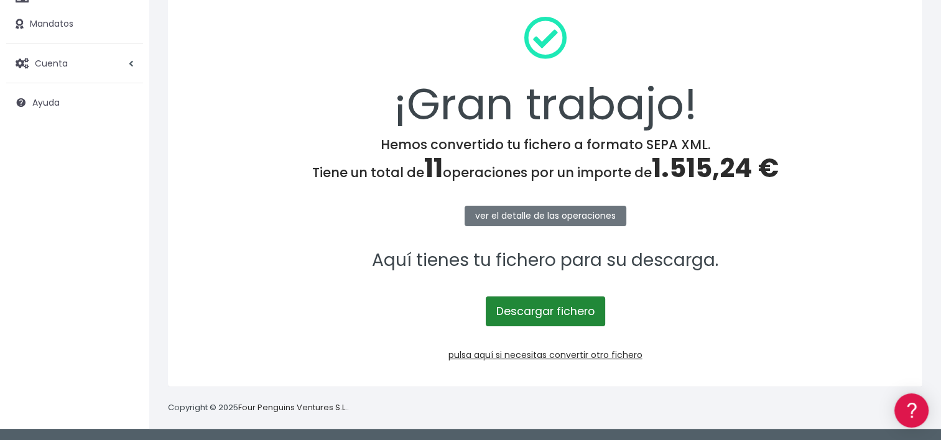
click at [579, 305] on link "Descargar fichero" at bounding box center [545, 312] width 119 height 30
click at [877, 299] on p "Descargar fichero" at bounding box center [545, 305] width 722 height 43
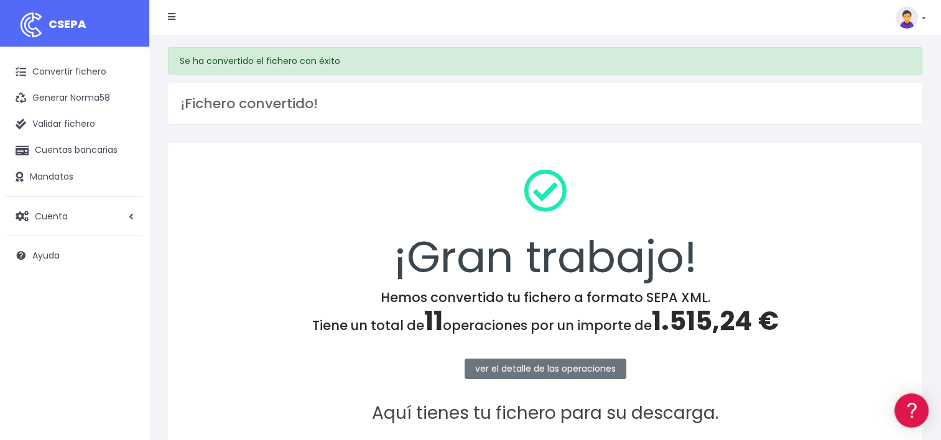
click at [921, 20] on link at bounding box center [911, 17] width 30 height 22
click at [871, 169] on link "Salir" at bounding box center [882, 172] width 86 height 23
